Goal: Transaction & Acquisition: Purchase product/service

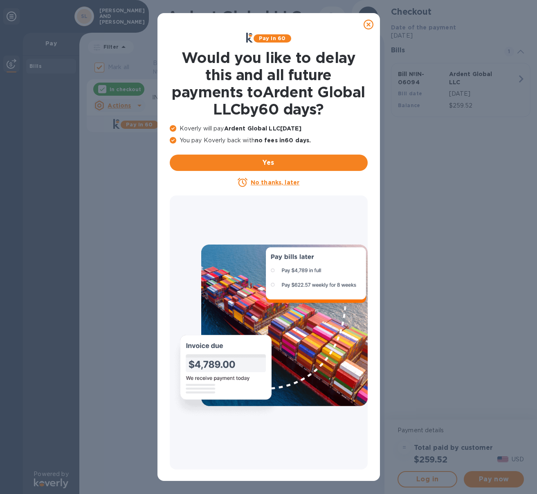
click at [365, 22] on icon at bounding box center [368, 25] width 10 height 10
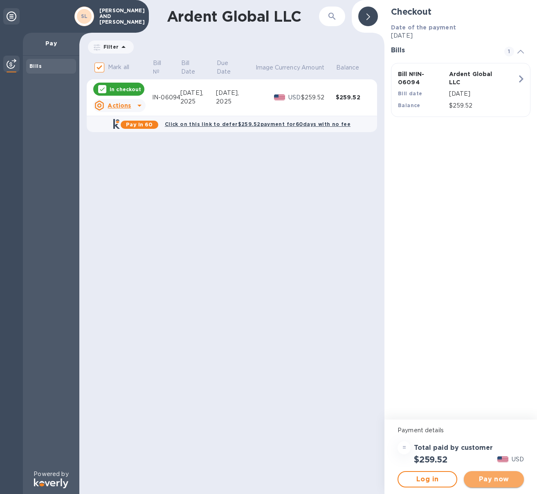
click at [488, 483] on span "Pay now" at bounding box center [493, 479] width 47 height 10
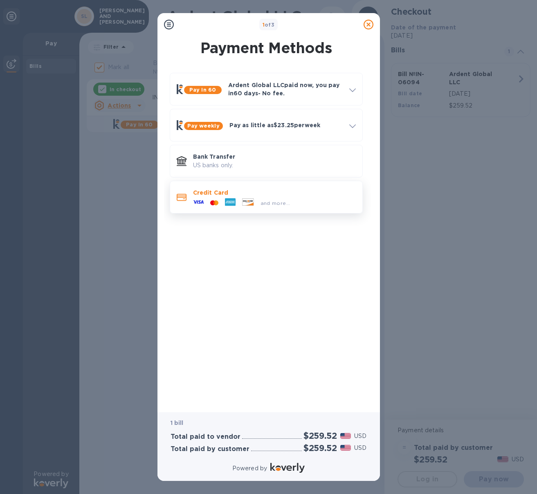
click at [213, 199] on div at bounding box center [214, 203] width 15 height 8
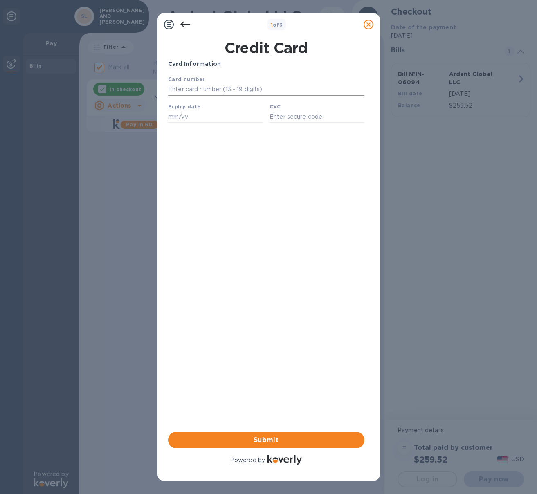
click at [216, 89] on input "text" at bounding box center [266, 89] width 196 height 12
type input "[CREDIT_CARD_NUMBER]"
type input "06/30"
type input "9620"
click at [253, 439] on span "Submit" at bounding box center [266, 440] width 183 height 10
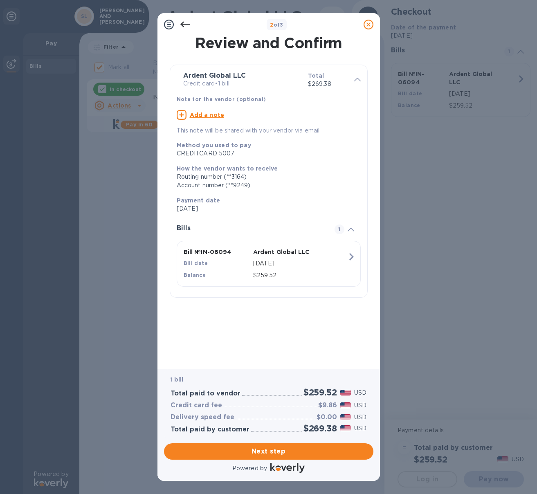
click at [186, 25] on icon at bounding box center [185, 25] width 10 height 6
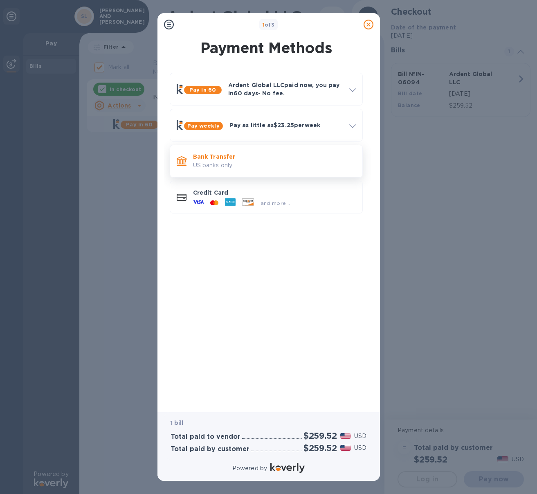
click at [233, 152] on div "Bank Transfer US banks only." at bounding box center [274, 160] width 169 height 23
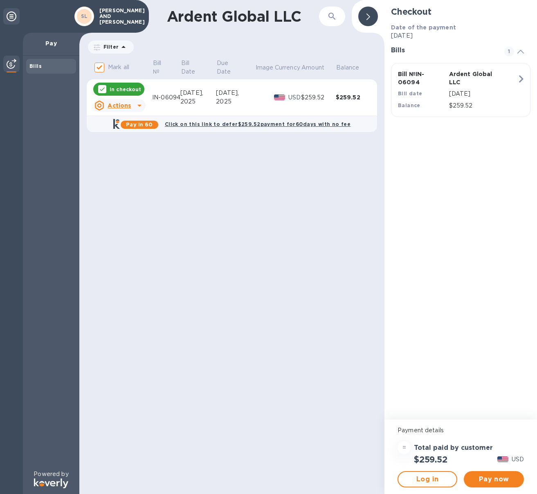
click at [55, 45] on p "Pay" at bounding box center [50, 43] width 43 height 8
click at [11, 67] on img at bounding box center [12, 64] width 10 height 10
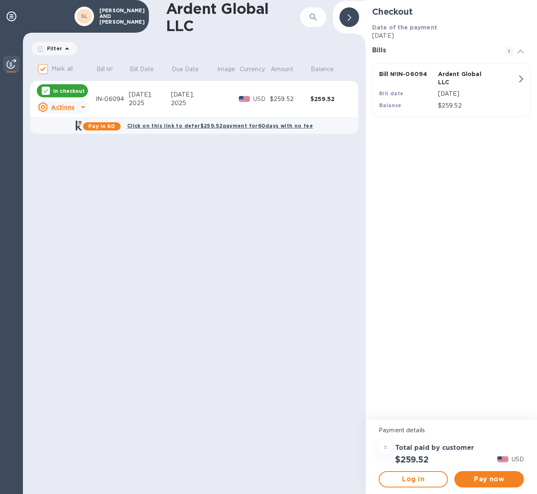
click at [89, 16] on div "SL" at bounding box center [84, 16] width 15 height 15
click at [101, 15] on p "[PERSON_NAME] AND [PERSON_NAME]" at bounding box center [119, 16] width 41 height 17
click at [60, 108] on u "Actions" at bounding box center [62, 107] width 23 height 7
drag, startPoint x: 163, startPoint y: 157, endPoint x: 147, endPoint y: 137, distance: 25.9
click at [163, 157] on div at bounding box center [268, 247] width 537 height 494
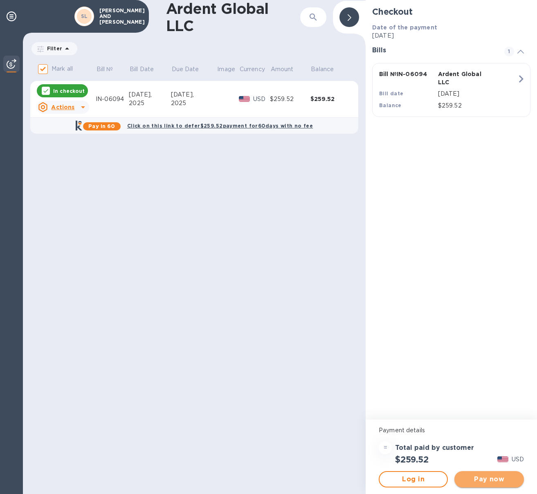
click at [486, 479] on span "Pay now" at bounding box center [489, 479] width 56 height 10
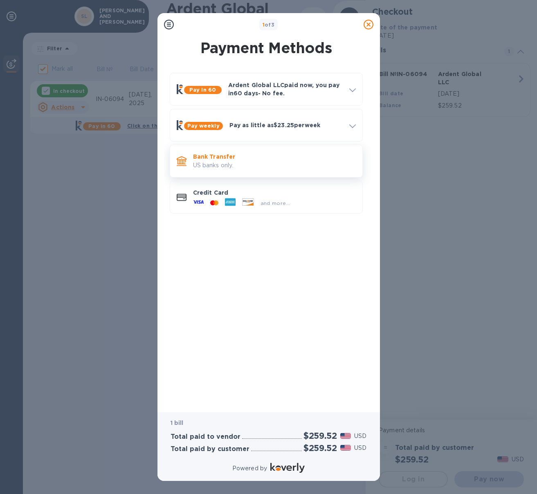
click at [235, 151] on div "Bank Transfer US banks only." at bounding box center [274, 160] width 169 height 23
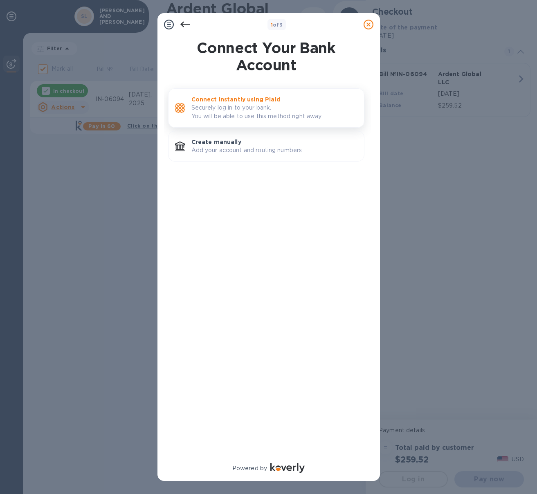
click at [215, 116] on p "Securely log in to your bank. You will be able to use this method right away." at bounding box center [274, 111] width 166 height 17
click at [190, 23] on div at bounding box center [185, 24] width 16 height 16
click at [186, 24] on icon at bounding box center [185, 25] width 10 height 6
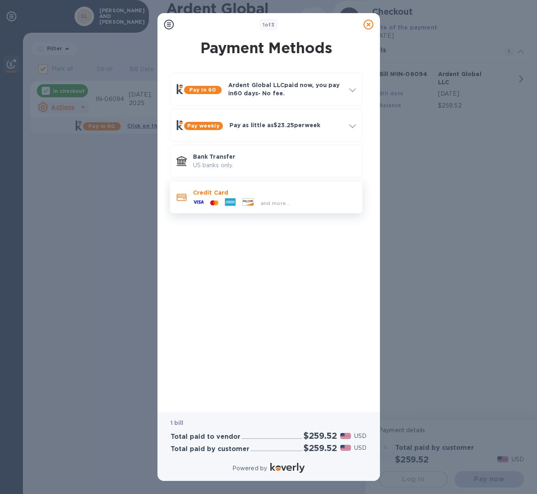
click at [222, 197] on div at bounding box center [230, 203] width 17 height 12
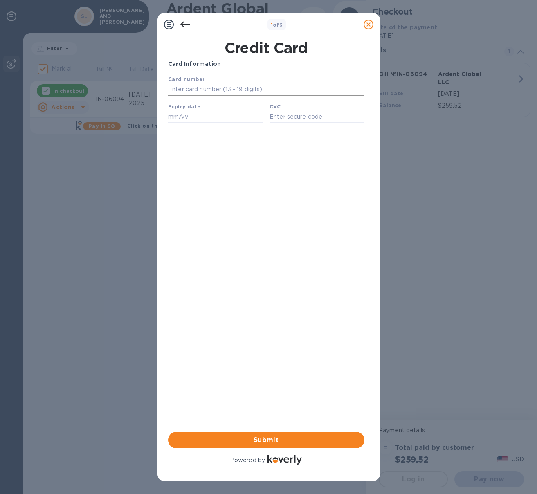
click at [197, 84] on input "text" at bounding box center [266, 89] width 196 height 12
type input "[CREDIT_CARD_NUMBER]"
type input "05/28"
type input "007"
click at [262, 437] on span "Submit" at bounding box center [266, 440] width 183 height 10
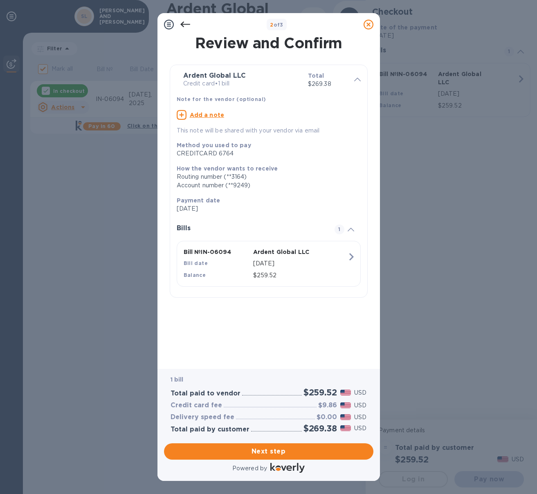
click at [186, 23] on icon at bounding box center [185, 25] width 10 height 10
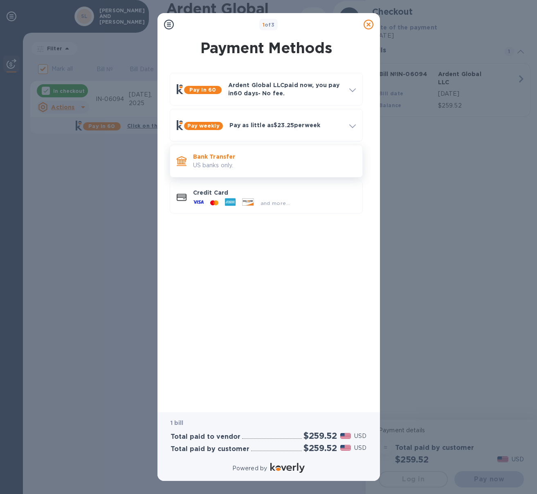
click at [219, 162] on p "US banks only." at bounding box center [274, 165] width 163 height 9
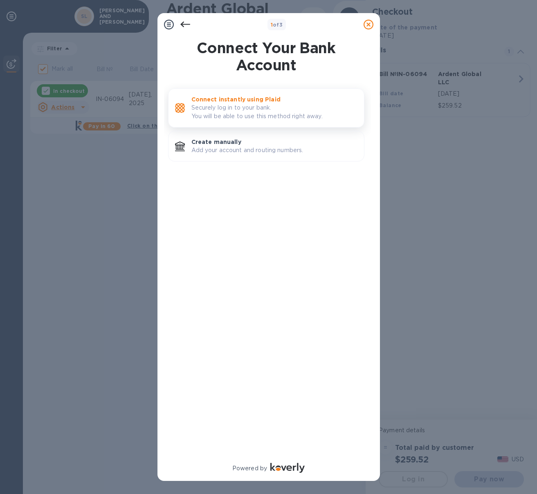
click at [219, 108] on p "Securely log in to your bank. You will be able to use this method right away." at bounding box center [274, 111] width 166 height 17
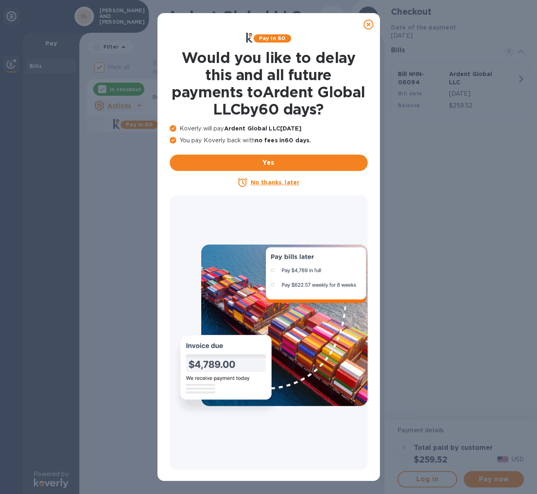
click at [368, 25] on icon at bounding box center [368, 25] width 10 height 10
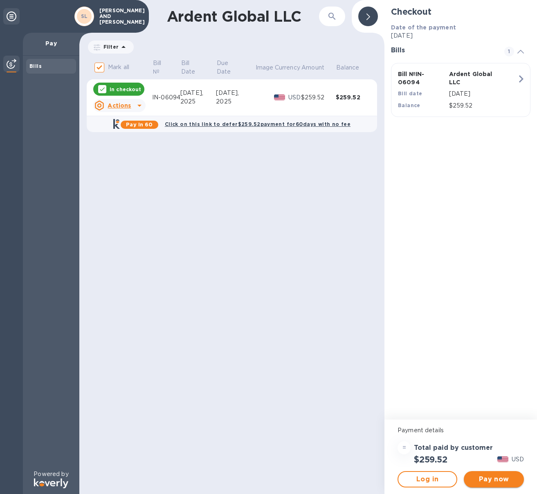
click at [488, 479] on span "Pay now" at bounding box center [493, 479] width 47 height 10
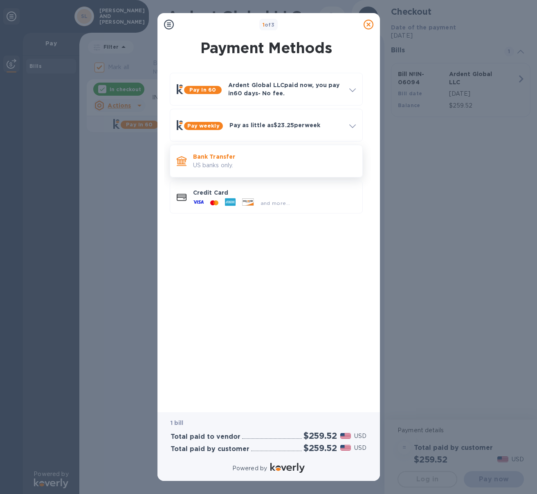
click at [233, 157] on p "Bank Transfer" at bounding box center [274, 156] width 163 height 8
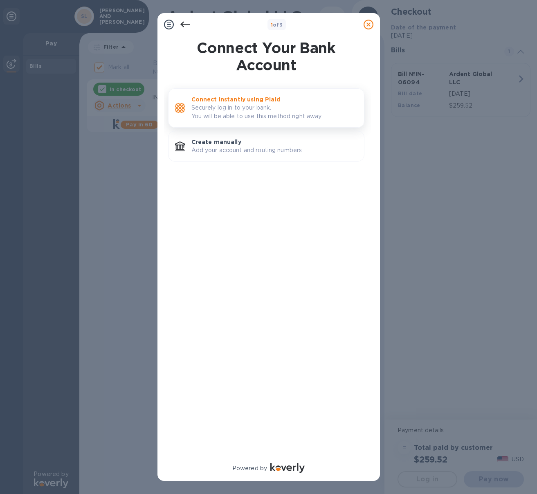
click at [223, 91] on div "Connect instantly using Plaid Securely log in to your bank. You will be able to…" at bounding box center [266, 107] width 196 height 39
